Goal: Transaction & Acquisition: Purchase product/service

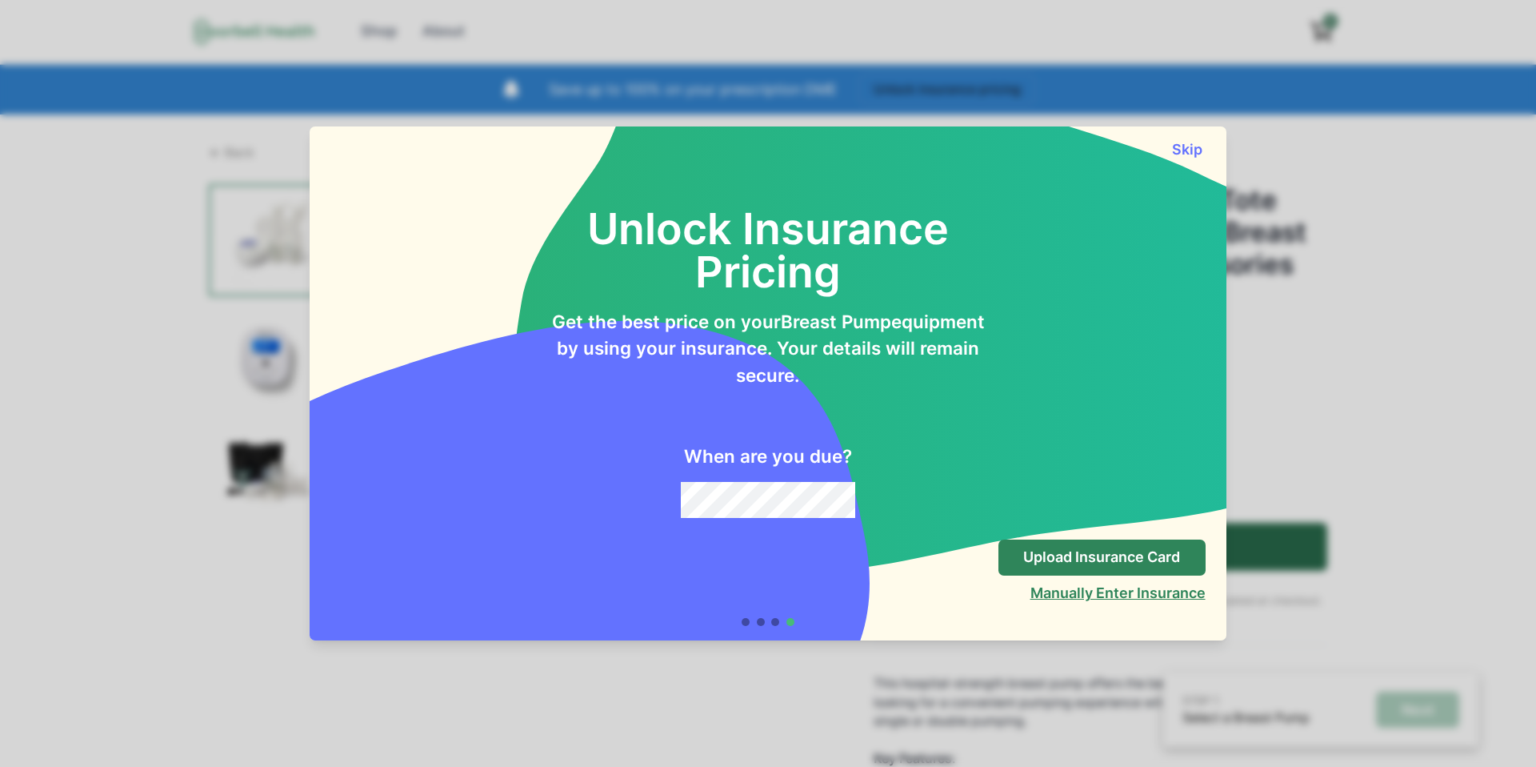
click at [1047, 599] on button "Manually Enter Insurance" at bounding box center [1118, 592] width 175 height 17
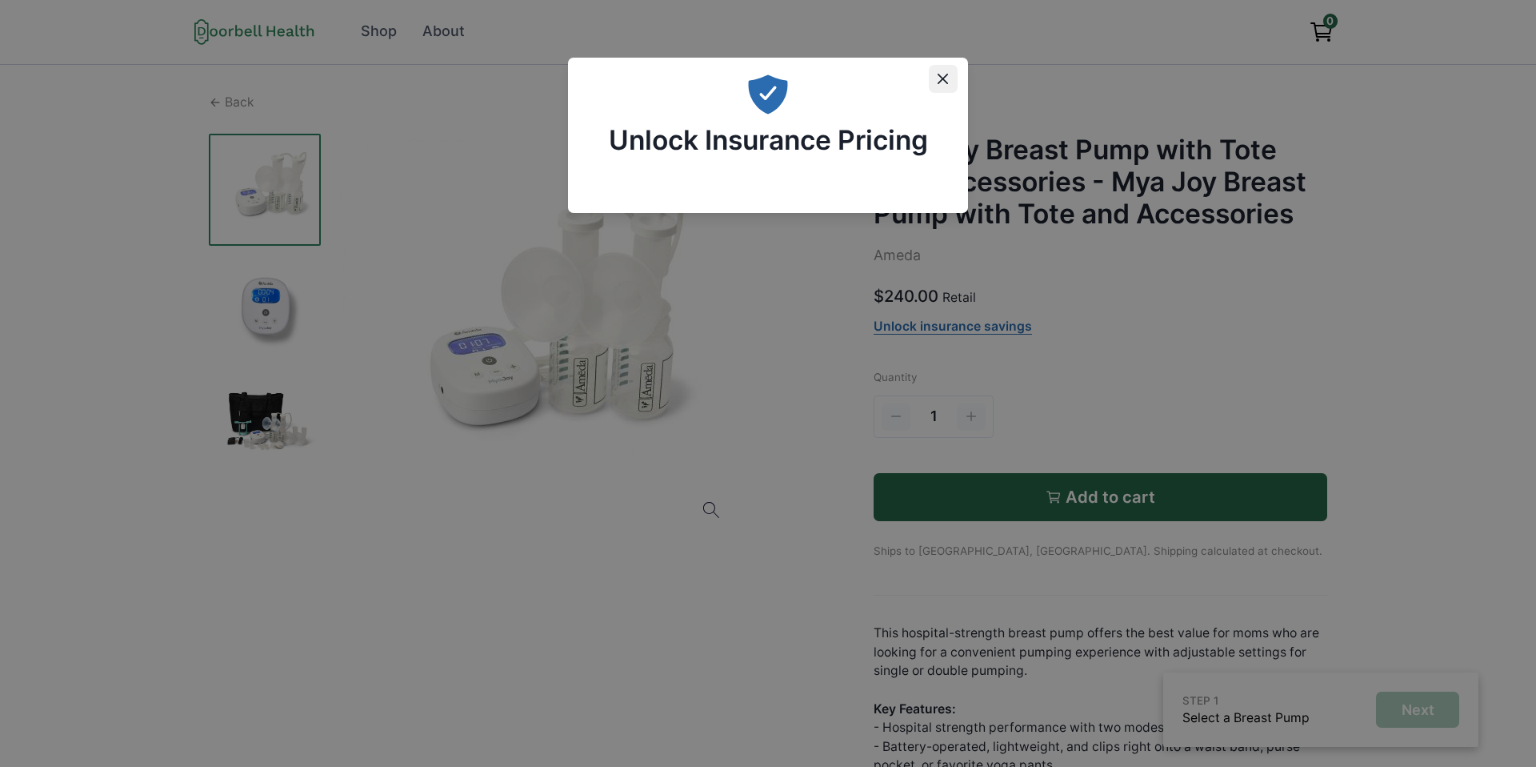
click at [938, 75] on icon "Close" at bounding box center [943, 79] width 10 height 10
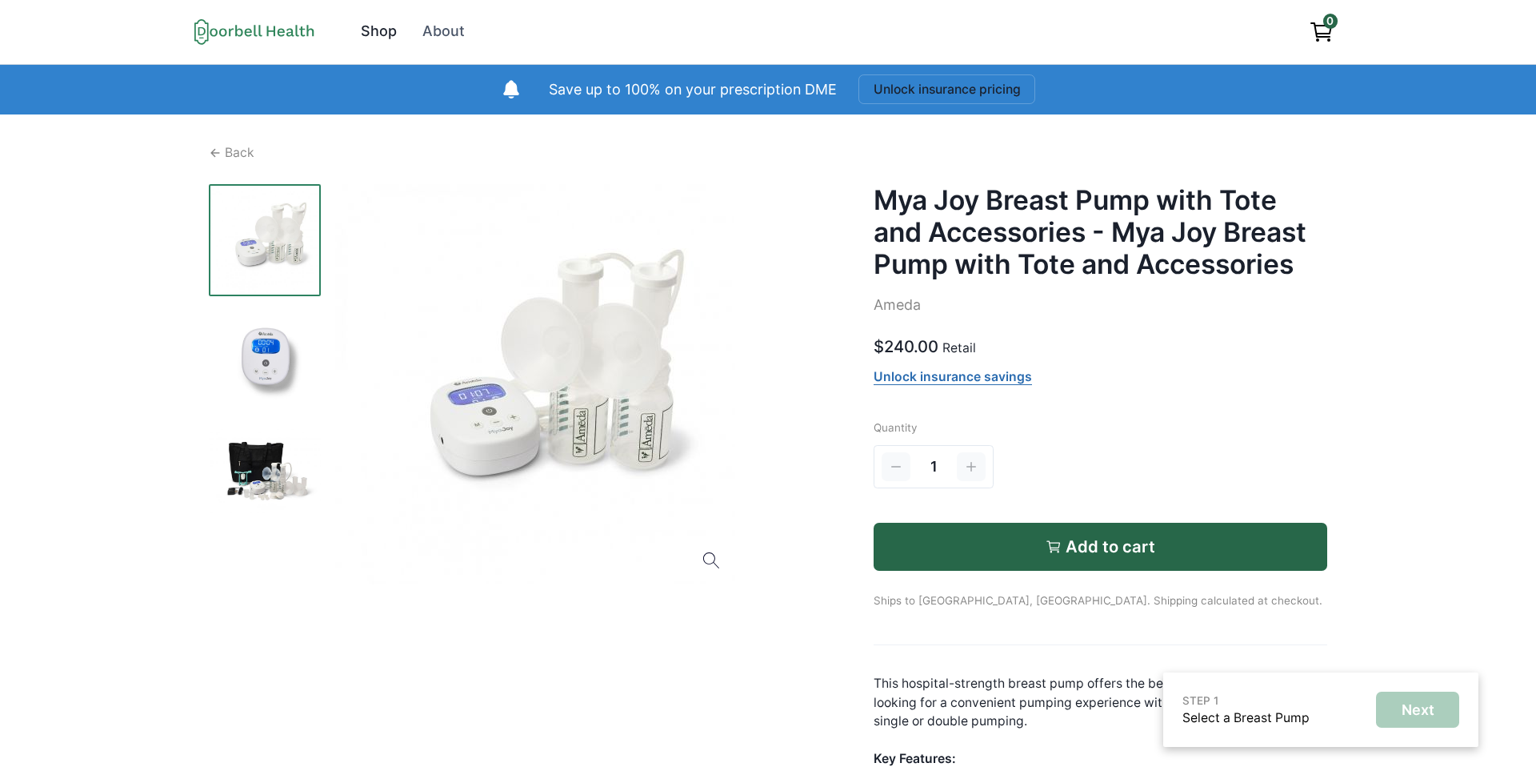
click at [382, 33] on div "Shop" at bounding box center [379, 32] width 36 height 22
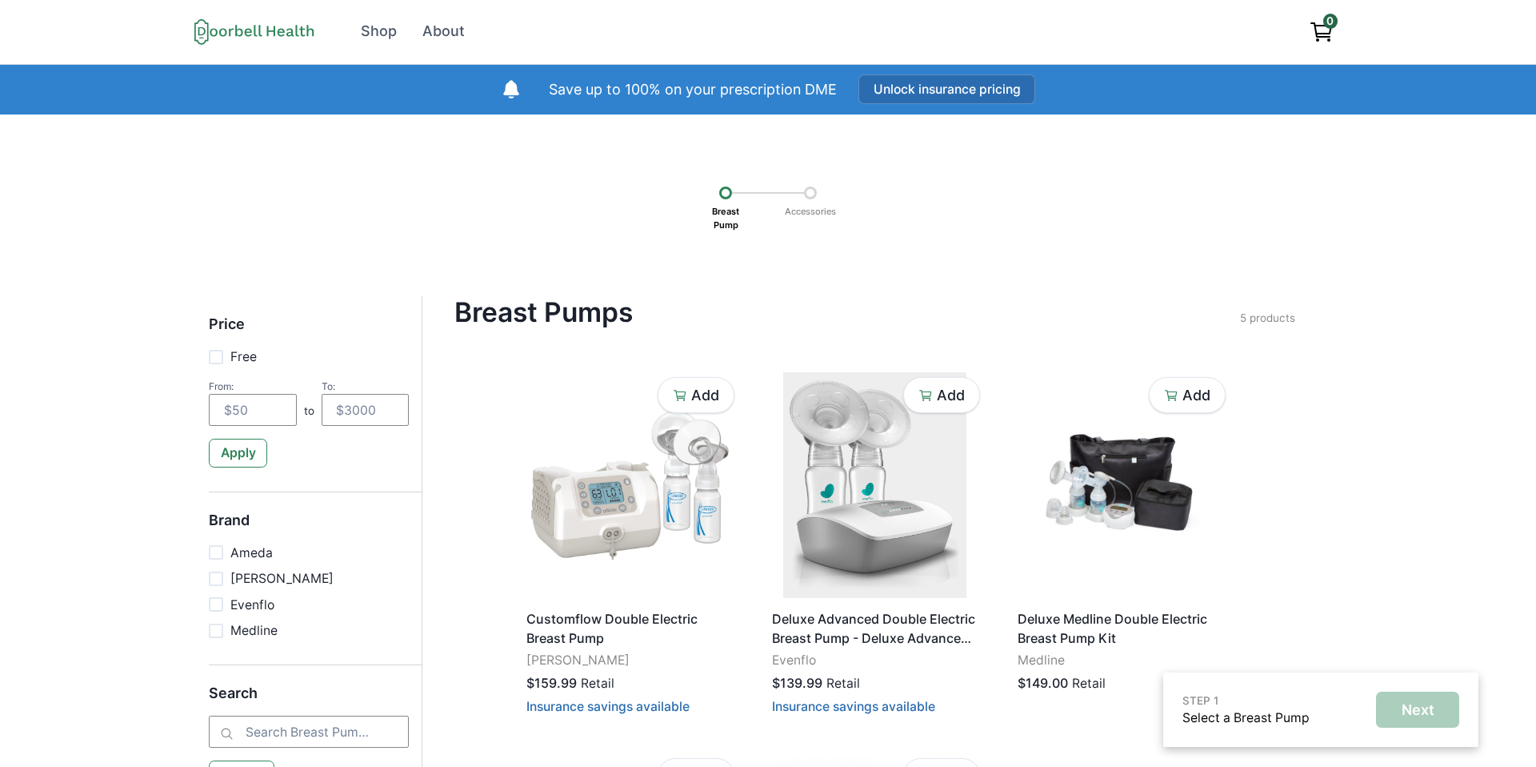
click at [955, 88] on button "Unlock insurance pricing" at bounding box center [948, 89] width 178 height 30
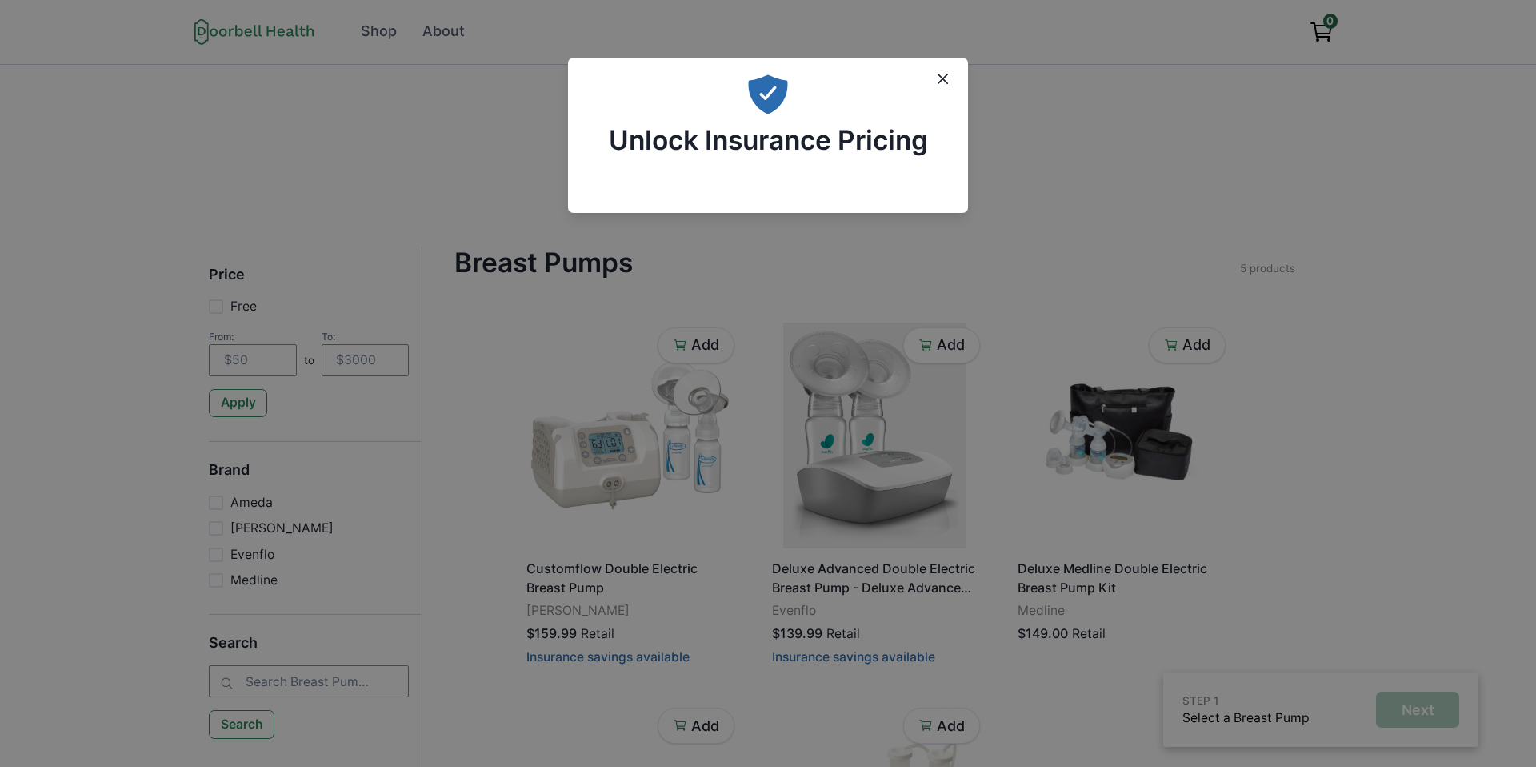
drag, startPoint x: 946, startPoint y: 81, endPoint x: 844, endPoint y: 48, distance: 106.8
click at [946, 81] on icon "Close" at bounding box center [943, 79] width 10 height 10
